Goal: Information Seeking & Learning: Learn about a topic

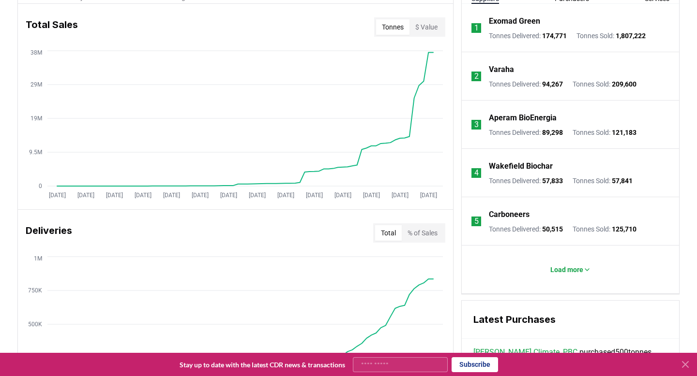
scroll to position [392, 0]
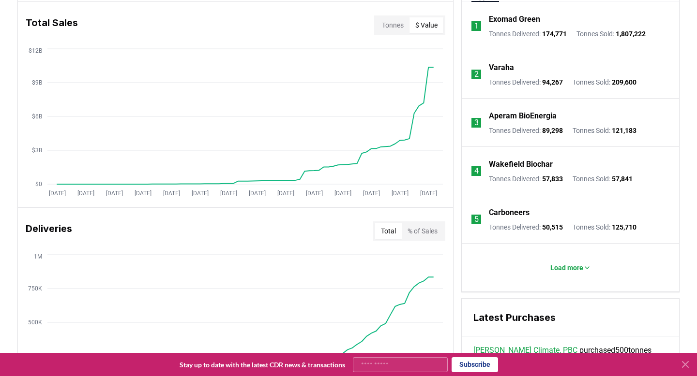
click at [426, 23] on button "$ Value" at bounding box center [426, 24] width 34 height 15
click at [389, 30] on button "Tonnes" at bounding box center [392, 24] width 33 height 15
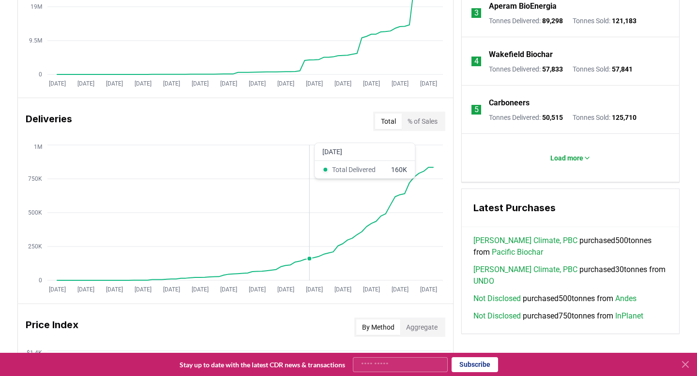
scroll to position [505, 0]
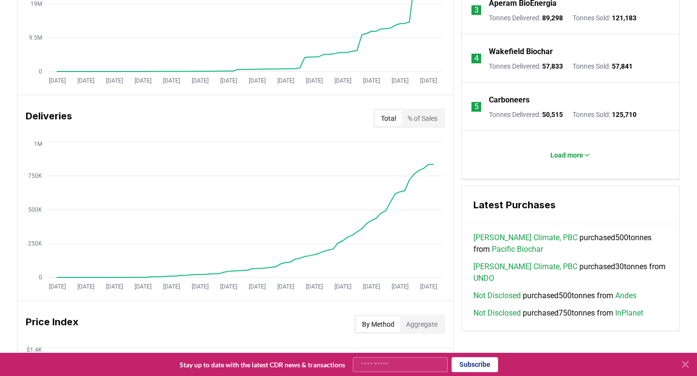
click at [388, 117] on button "Total" at bounding box center [388, 118] width 27 height 15
click at [418, 120] on button "% of Sales" at bounding box center [423, 118] width 42 height 15
click at [387, 117] on button "Total" at bounding box center [388, 118] width 27 height 15
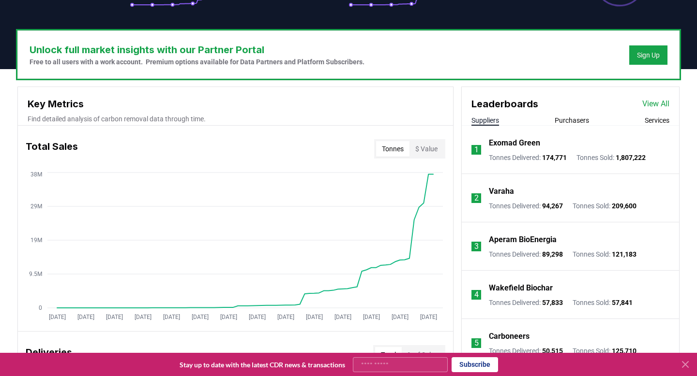
scroll to position [361, 0]
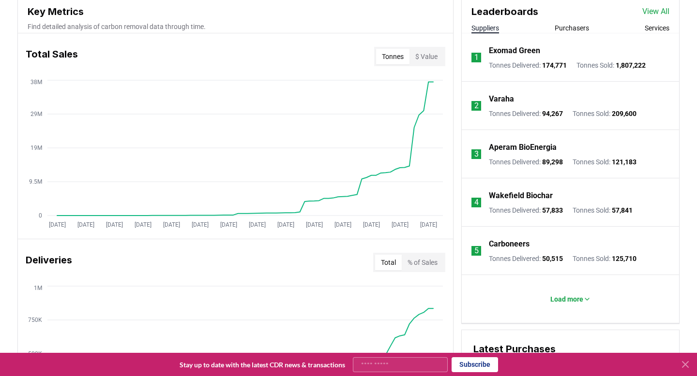
click at [499, 99] on p "Varaha" at bounding box center [501, 99] width 25 height 12
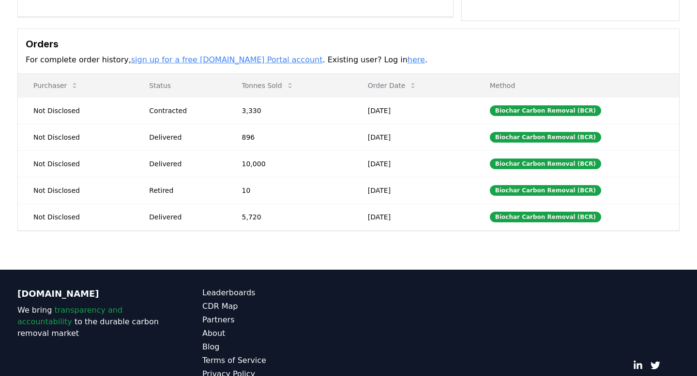
scroll to position [265, 0]
